Goal: Find specific page/section: Find specific page/section

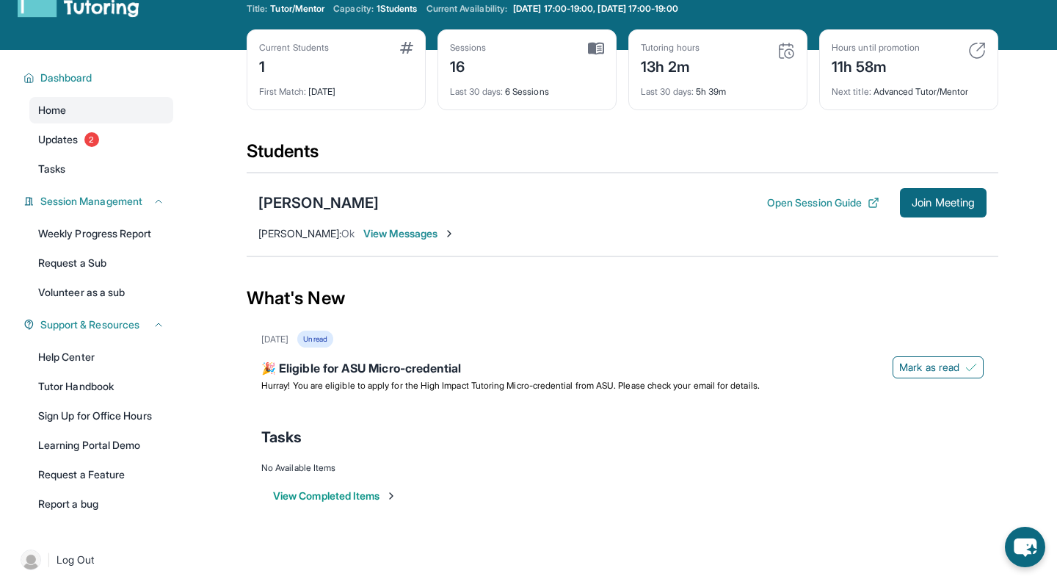
scroll to position [59, 0]
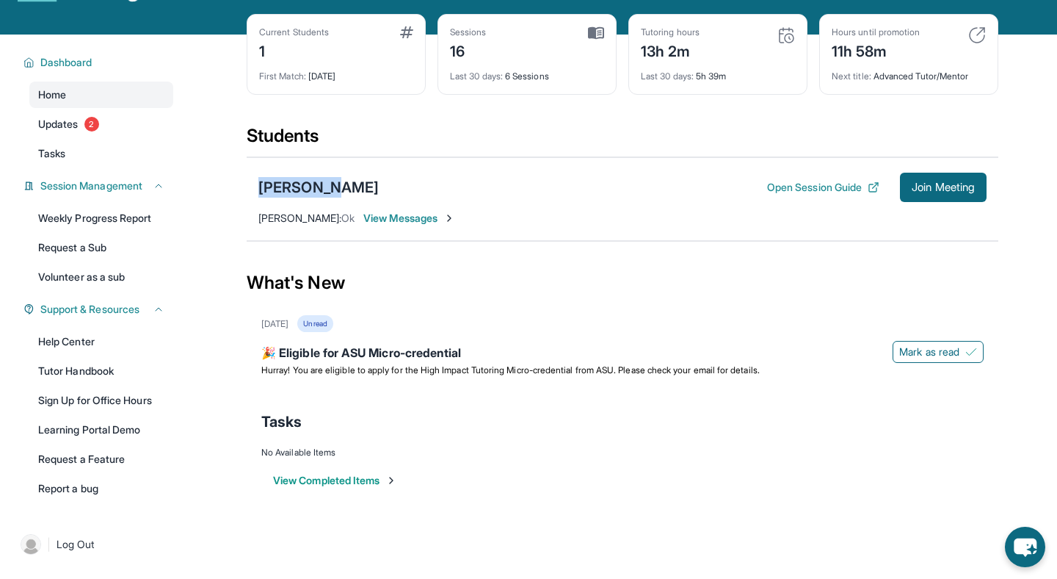
drag, startPoint x: 344, startPoint y: 195, endPoint x: 358, endPoint y: 125, distance: 71.9
click at [358, 125] on section "Students Raffi Van Open Session Guide Join Meeting [PERSON_NAME] : Ok View Mess…" at bounding box center [623, 187] width 752 height 126
click at [358, 125] on div "Students" at bounding box center [623, 140] width 752 height 32
drag, startPoint x: 253, startPoint y: 124, endPoint x: 325, endPoint y: 190, distance: 97.7
click at [325, 190] on section "Students Raffi Van Open Session Guide Join Meeting [PERSON_NAME] : Ok View Mess…" at bounding box center [623, 187] width 752 height 126
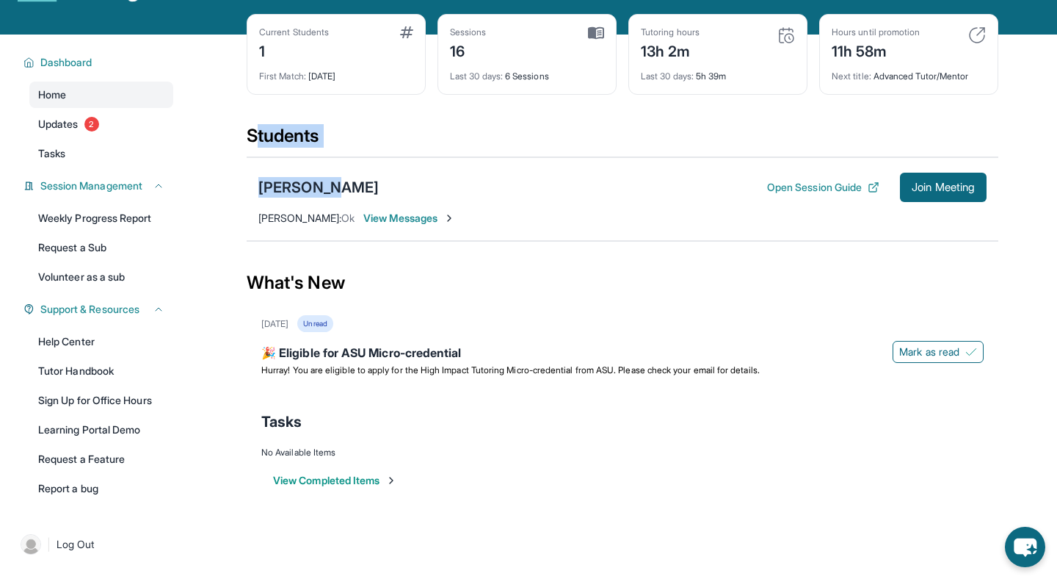
click at [325, 190] on div "Raffi Van Open Session Guide Join Meeting" at bounding box center [622, 187] width 728 height 29
drag, startPoint x: 325, startPoint y: 190, endPoint x: 257, endPoint y: 135, distance: 87.2
click at [257, 134] on section "Students Raffi Van Open Session Guide Join Meeting [PERSON_NAME] : Ok View Mess…" at bounding box center [623, 187] width 752 height 126
click at [257, 135] on div "Students" at bounding box center [623, 140] width 752 height 32
drag, startPoint x: 354, startPoint y: 182, endPoint x: 243, endPoint y: 137, distance: 119.6
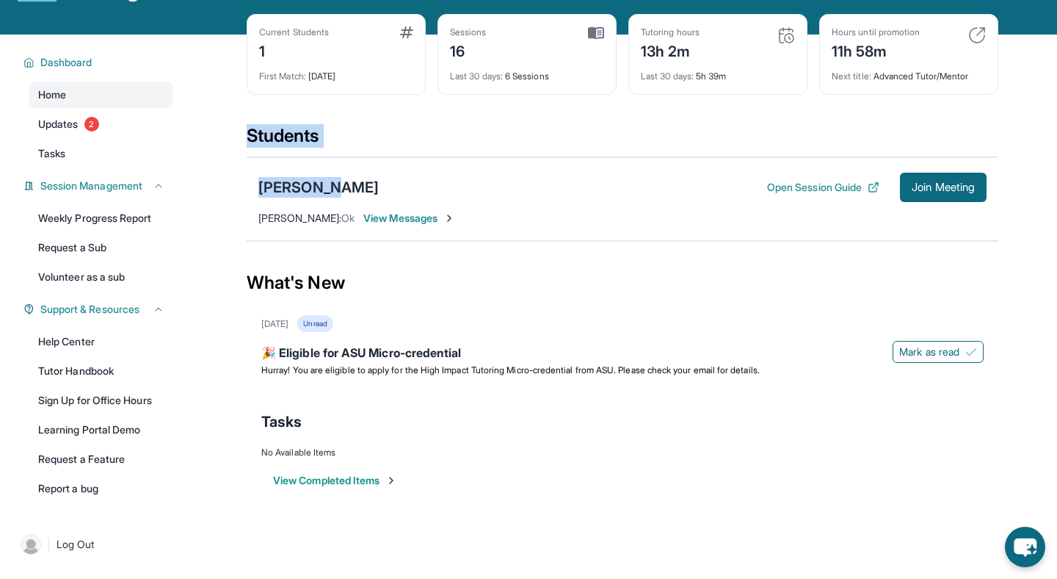
click at [243, 137] on main "Current Students 1 First Match : [DATE] Sessions 16 Last 30 days : 6 Sessions T…" at bounding box center [622, 279] width 869 height 488
drag, startPoint x: 243, startPoint y: 137, endPoint x: 322, endPoint y: 189, distance: 94.9
click at [322, 189] on main "Current Students 1 First Match : [DATE] Sessions 16 Last 30 days : 6 Sessions T…" at bounding box center [622, 279] width 869 height 488
click at [322, 189] on div "Raffi Van Open Session Guide Join Meeting" at bounding box center [622, 187] width 728 height 29
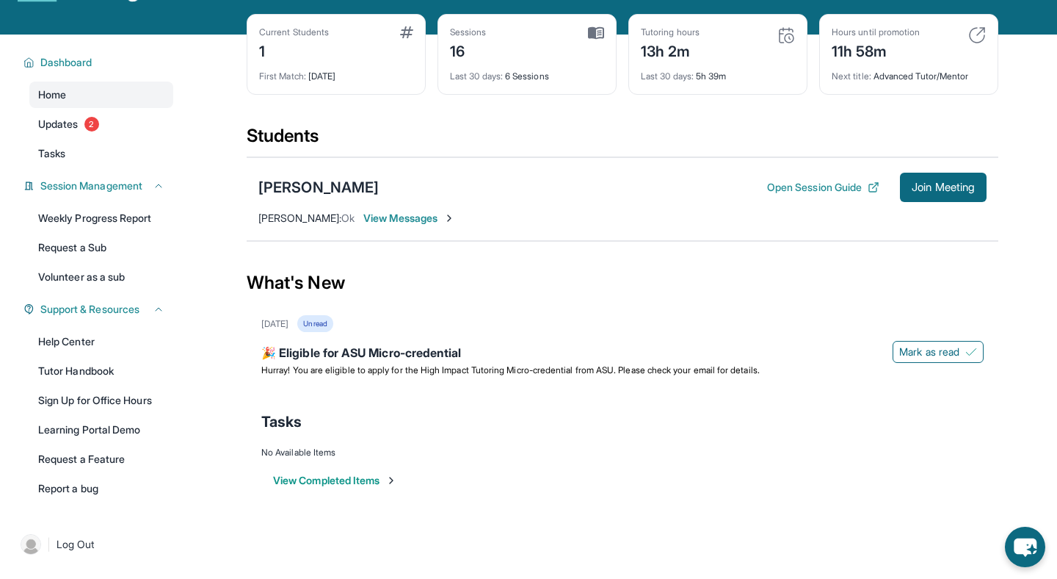
click at [372, 38] on div "Current Students 1" at bounding box center [336, 43] width 154 height 35
